Goal: Use online tool/utility: Use online tool/utility

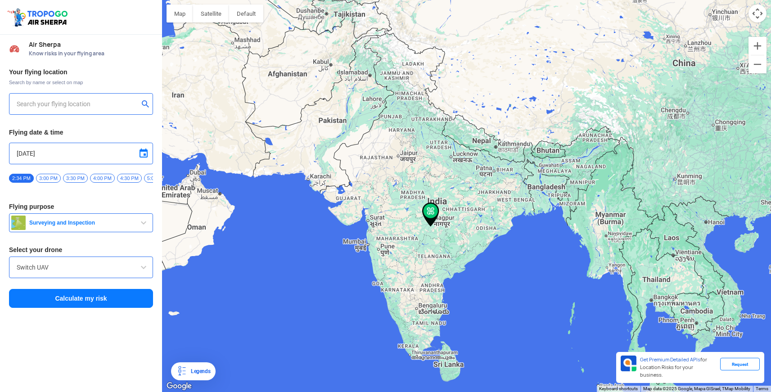
type input "[STREET_ADDRESS]"
click at [69, 107] on input "[STREET_ADDRESS]" at bounding box center [78, 104] width 122 height 11
click at [145, 102] on img at bounding box center [145, 103] width 9 height 9
click at [63, 103] on input "text" at bounding box center [78, 104] width 122 height 11
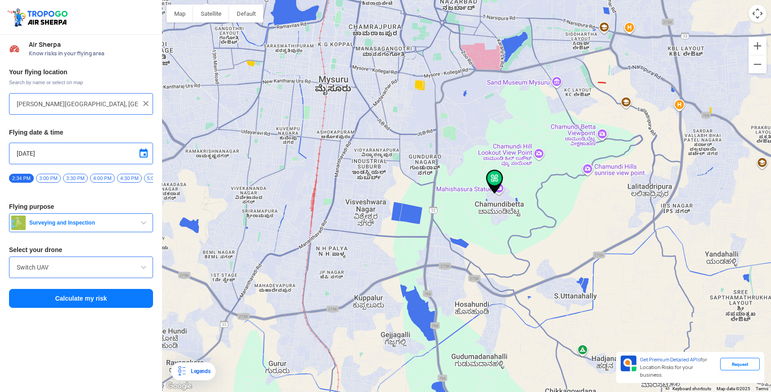
drag, startPoint x: 574, startPoint y: 257, endPoint x: 450, endPoint y: 209, distance: 132.7
click at [450, 209] on div at bounding box center [466, 196] width 609 height 392
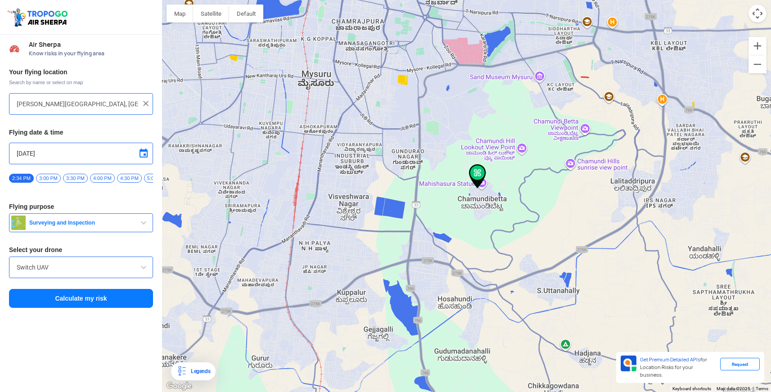
click at [477, 169] on img at bounding box center [477, 176] width 17 height 24
click at [484, 209] on div at bounding box center [466, 196] width 609 height 392
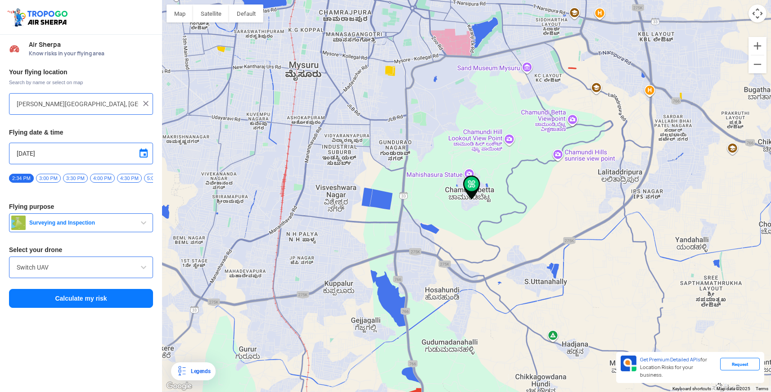
type input "Nayakara beedi, [PERSON_NAME], [GEOGRAPHIC_DATA], [GEOGRAPHIC_DATA]"
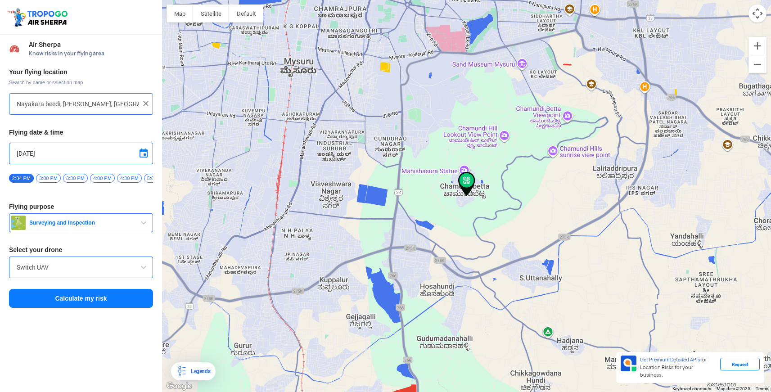
click at [46, 223] on span "Surveying and Inspection" at bounding box center [82, 222] width 113 height 7
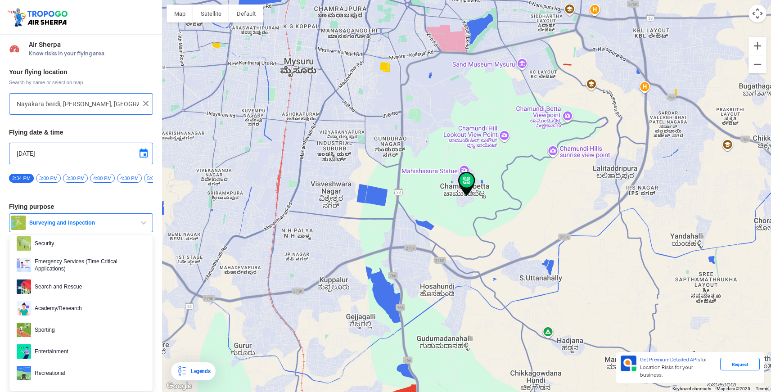
scroll to position [3, 0]
click at [48, 355] on span "Entertainment" at bounding box center [88, 351] width 114 height 14
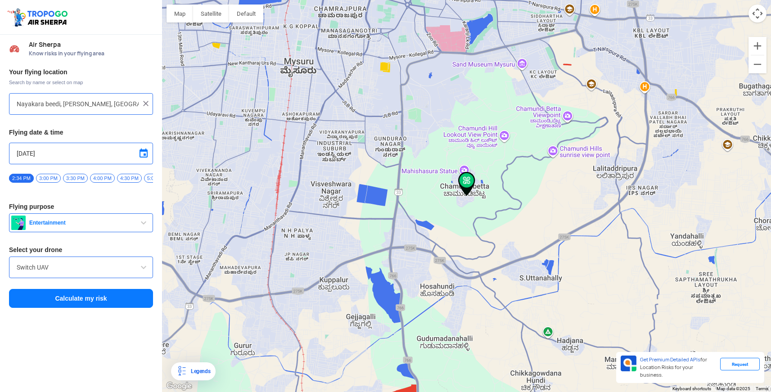
click at [82, 273] on input "Switch UAV" at bounding box center [81, 267] width 129 height 11
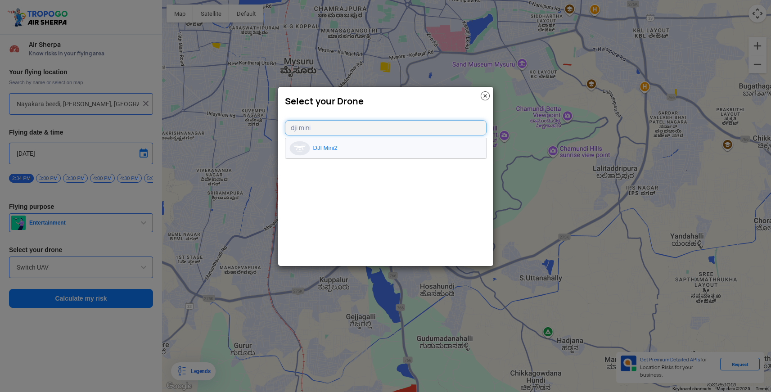
type input "dji mini"
click at [332, 149] on li "DJI Mini2" at bounding box center [385, 148] width 201 height 20
type input "DJI Mini2"
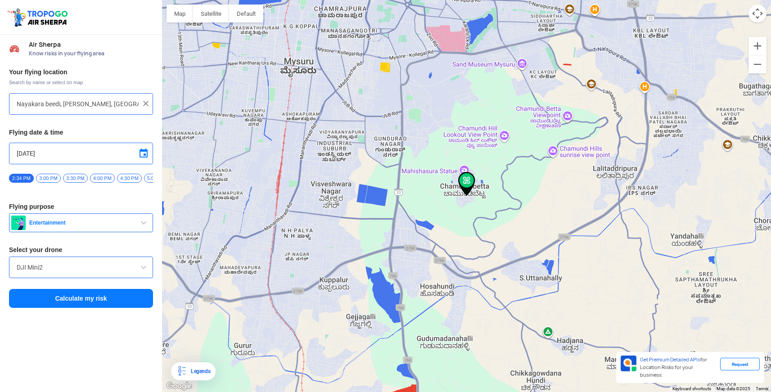
click at [108, 301] on button "Calculate my risk" at bounding box center [81, 298] width 144 height 19
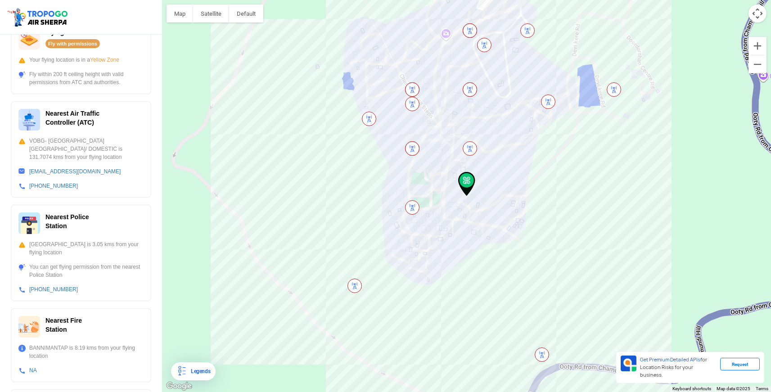
scroll to position [188, 0]
click at [465, 149] on img at bounding box center [470, 148] width 14 height 14
click at [471, 148] on img at bounding box center [470, 148] width 14 height 14
